Goal: Use online tool/utility: Utilize a website feature to perform a specific function

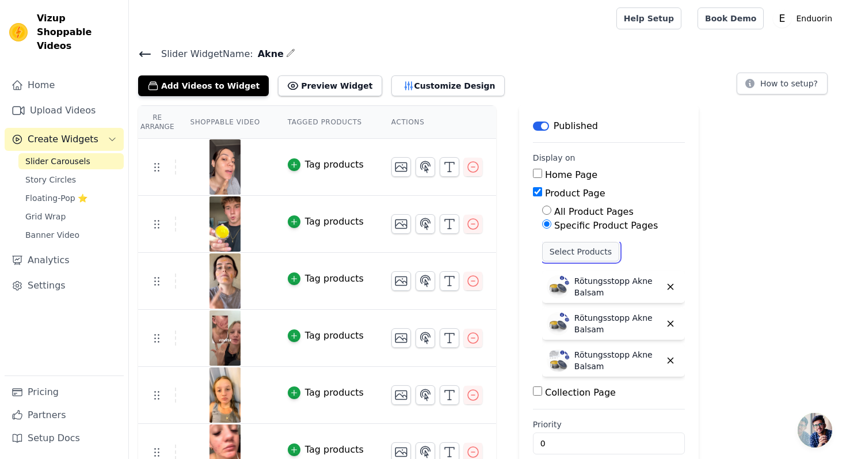
click at [557, 246] on button "Select Products" at bounding box center [580, 252] width 77 height 20
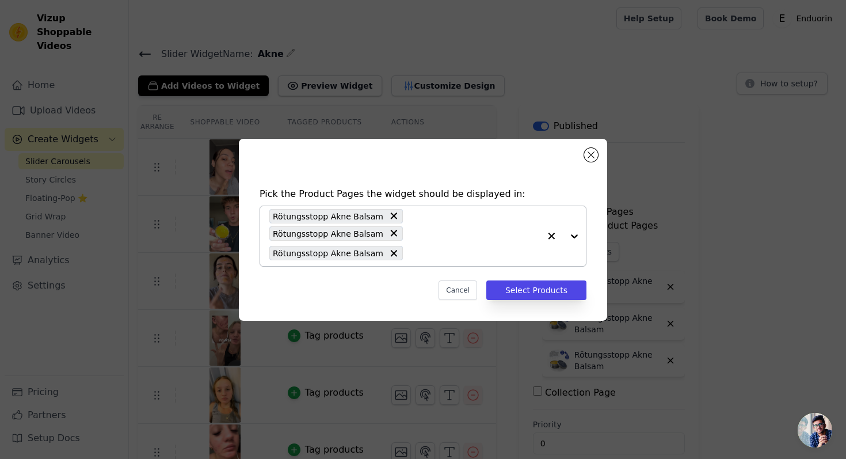
click at [453, 247] on input "text" at bounding box center [474, 253] width 131 height 14
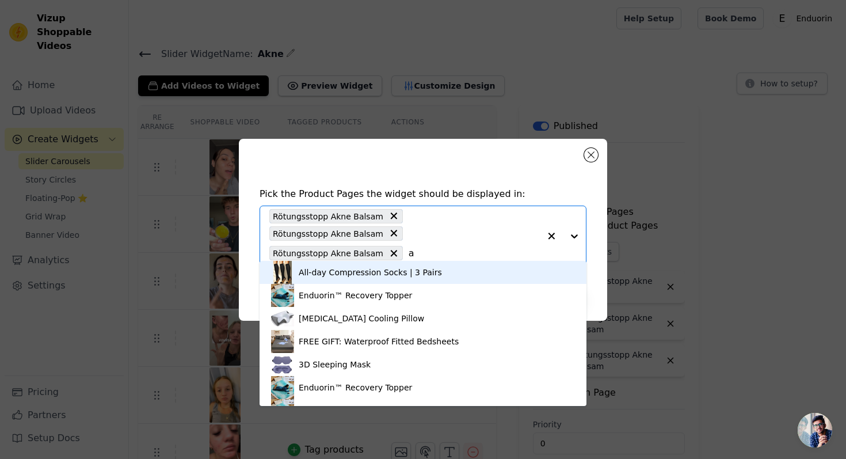
type input "ak"
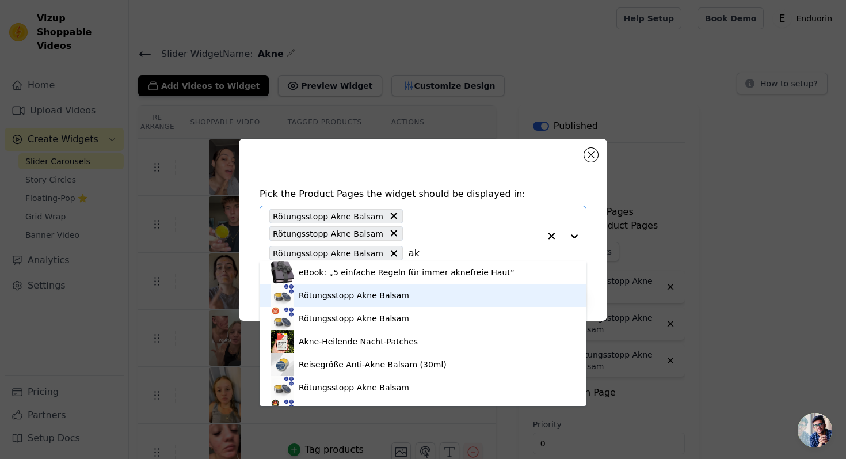
click at [419, 293] on div "Rötungsstopp Akne Balsam" at bounding box center [423, 295] width 304 height 23
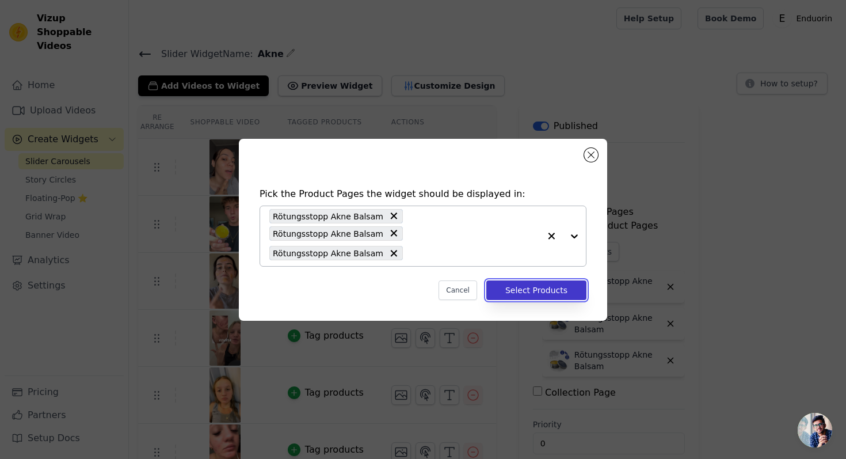
click at [515, 284] on button "Select Products" at bounding box center [536, 290] width 100 height 20
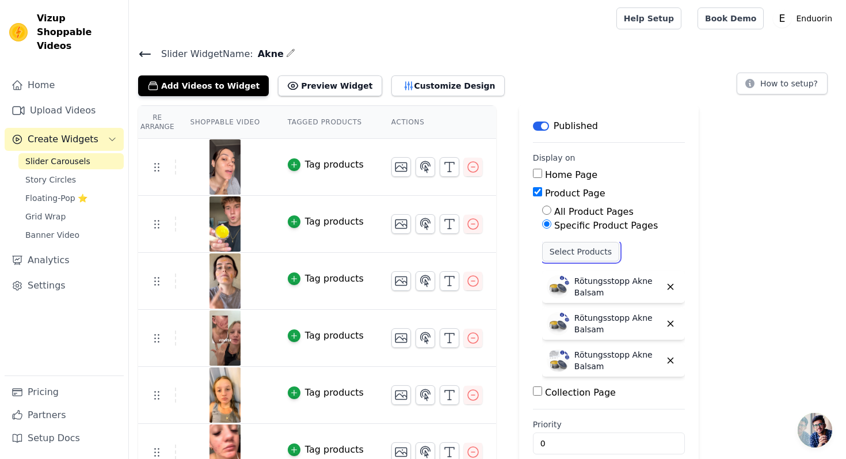
click at [563, 259] on button "Select Products" at bounding box center [580, 252] width 77 height 20
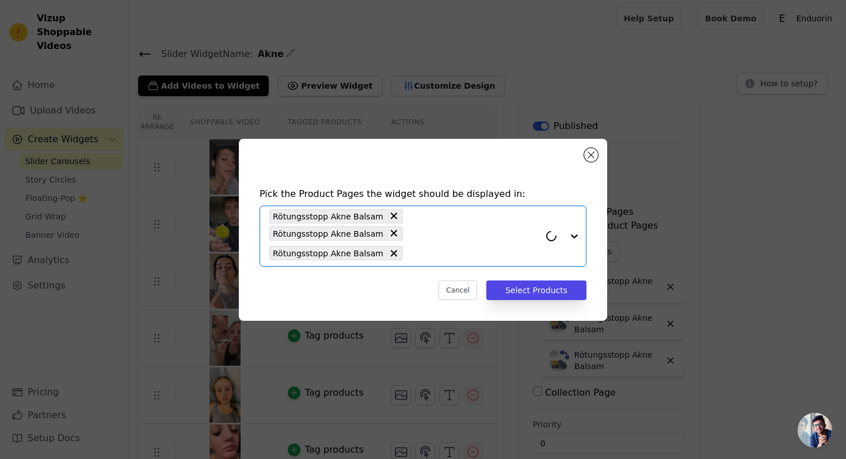
click at [454, 246] on input "text" at bounding box center [474, 253] width 131 height 14
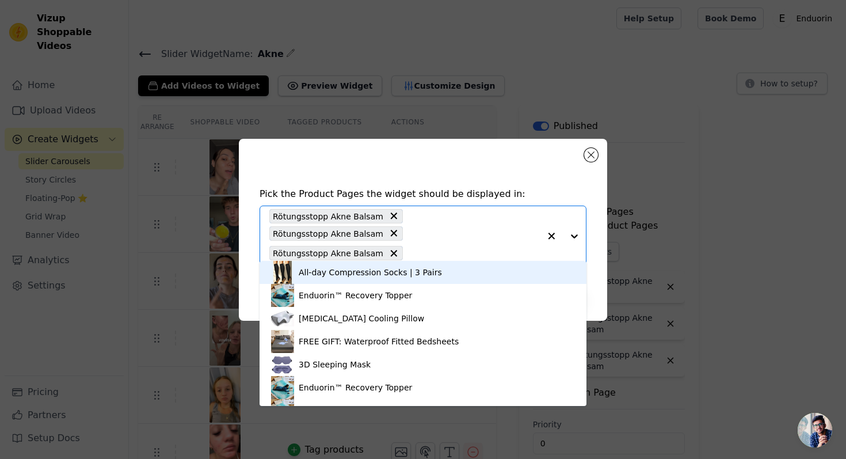
type input "k"
type input "ak"
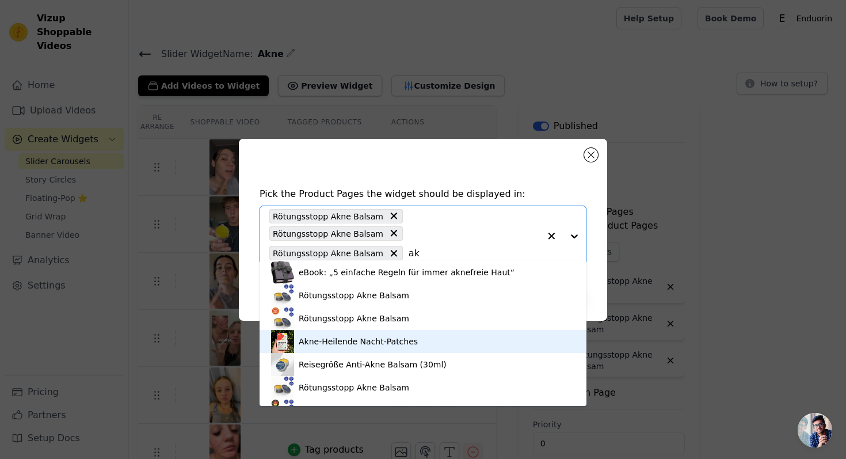
scroll to position [52, 0]
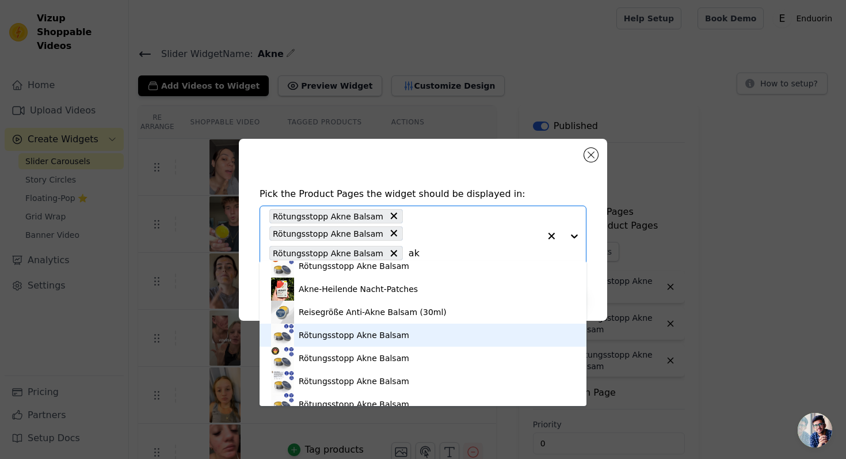
click at [432, 341] on div "Rötungsstopp Akne Balsam" at bounding box center [423, 334] width 304 height 23
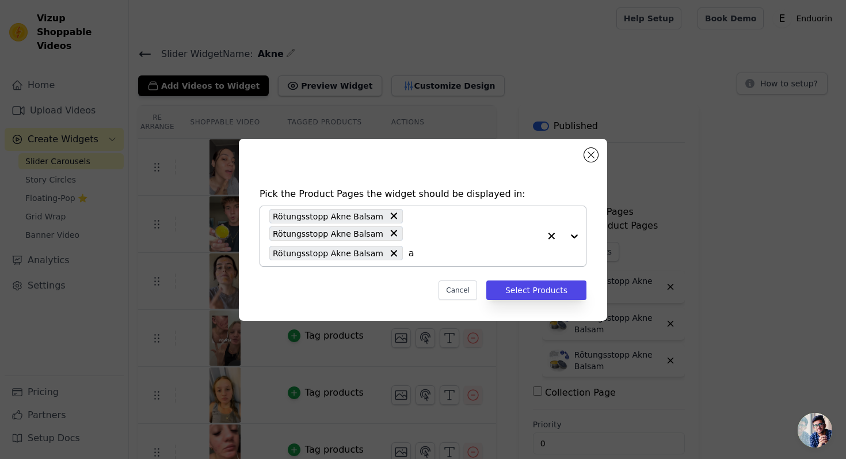
type input "ak"
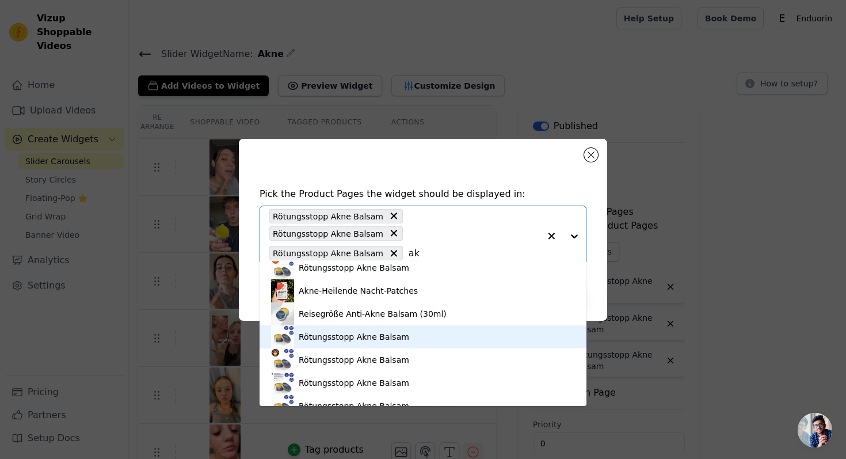
scroll to position [66, 0]
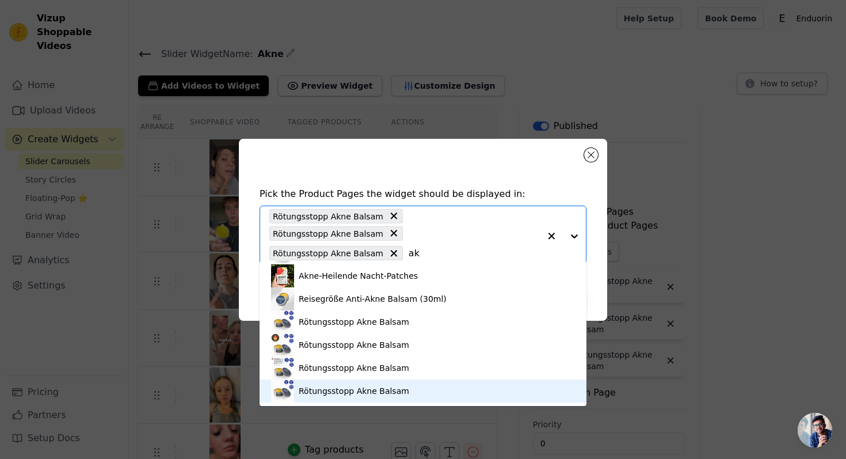
click at [392, 383] on div "Rötungsstopp Akne Balsam" at bounding box center [423, 390] width 304 height 23
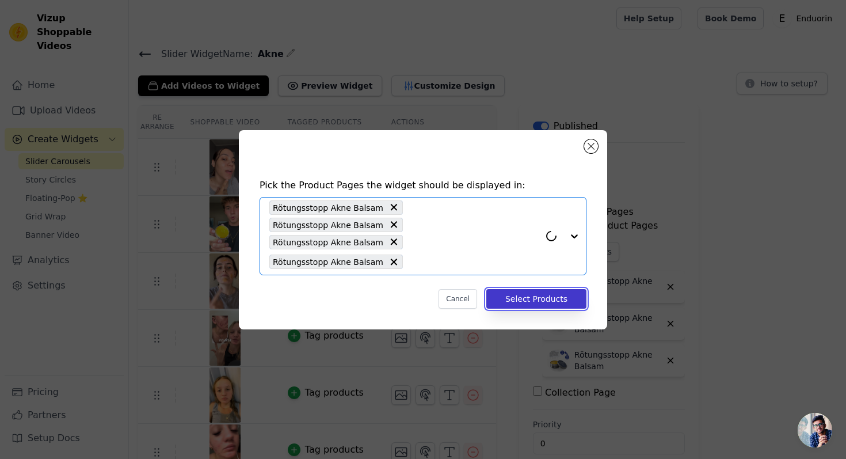
click at [504, 291] on button "Select Products" at bounding box center [536, 299] width 100 height 20
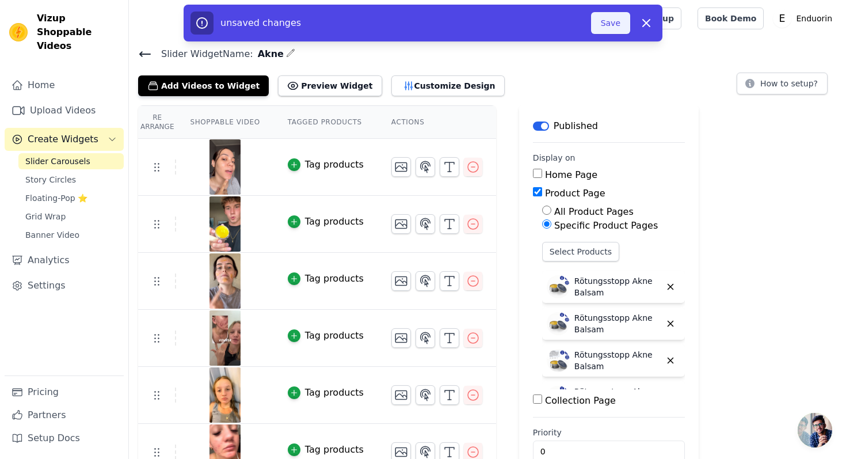
click at [604, 20] on button "Save" at bounding box center [610, 23] width 39 height 22
